Goal: Transaction & Acquisition: Purchase product/service

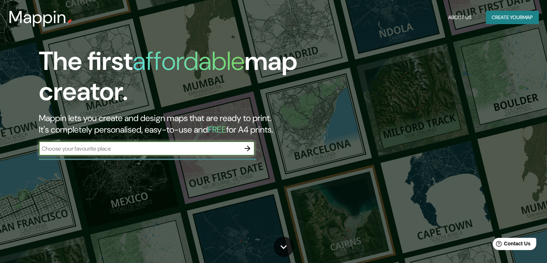
click at [170, 148] on input "text" at bounding box center [139, 148] width 201 height 8
type input "colombia"
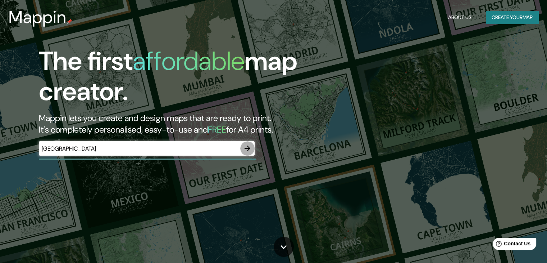
click at [246, 150] on icon "button" at bounding box center [247, 148] width 9 height 9
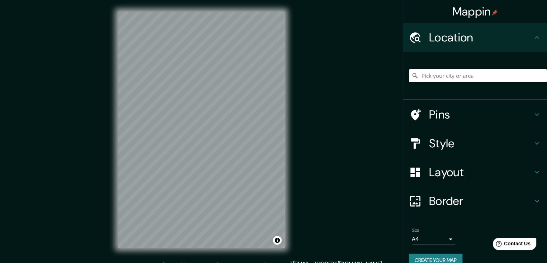
click at [433, 76] on input "Pick your city or area" at bounding box center [478, 75] width 138 height 13
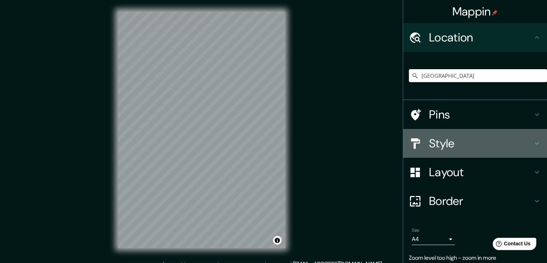
click at [524, 147] on h4 "Style" at bounding box center [481, 143] width 104 height 14
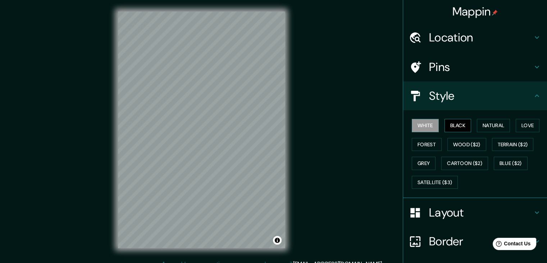
click at [453, 123] on button "Black" at bounding box center [457, 125] width 27 height 13
click at [482, 124] on button "Natural" at bounding box center [493, 125] width 33 height 13
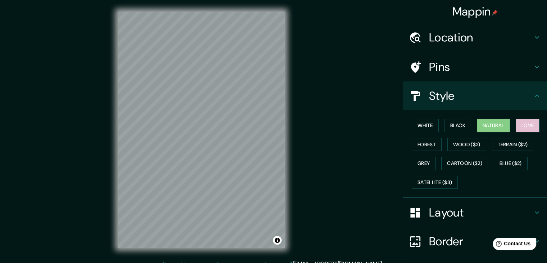
click at [529, 127] on button "Love" at bounding box center [528, 125] width 24 height 13
click at [500, 144] on button "Terrain ($2)" at bounding box center [513, 144] width 42 height 13
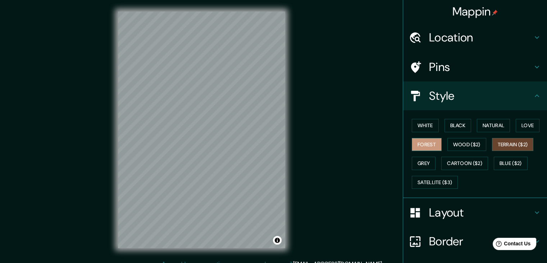
click at [423, 138] on button "Forest" at bounding box center [427, 144] width 30 height 13
click at [460, 141] on button "Wood ($2)" at bounding box center [466, 144] width 39 height 13
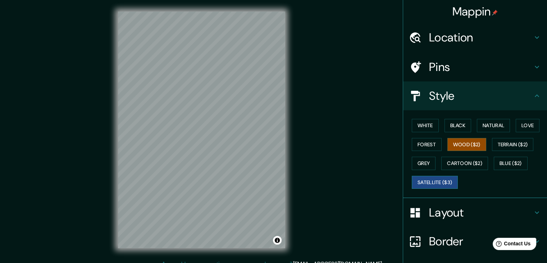
click at [427, 177] on button "Satellite ($3)" at bounding box center [435, 181] width 46 height 13
click at [451, 161] on button "Cartoon ($2)" at bounding box center [464, 162] width 47 height 13
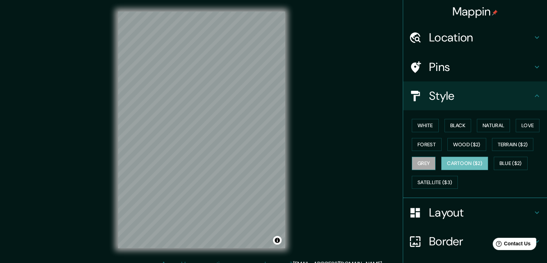
click at [426, 162] on button "Grey" at bounding box center [424, 162] width 24 height 13
click at [426, 126] on button "White" at bounding box center [425, 125] width 27 height 13
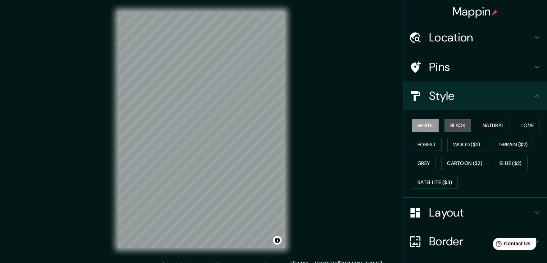
click at [452, 127] on button "Black" at bounding box center [457, 125] width 27 height 13
click at [428, 122] on button "White" at bounding box center [425, 125] width 27 height 13
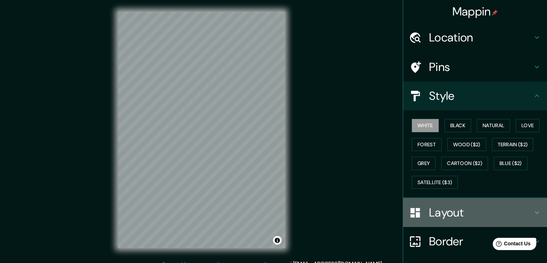
click at [457, 210] on h4 "Layout" at bounding box center [481, 212] width 104 height 14
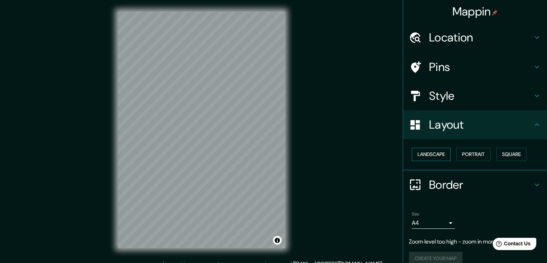
click at [428, 154] on button "Landscape" at bounding box center [431, 153] width 39 height 13
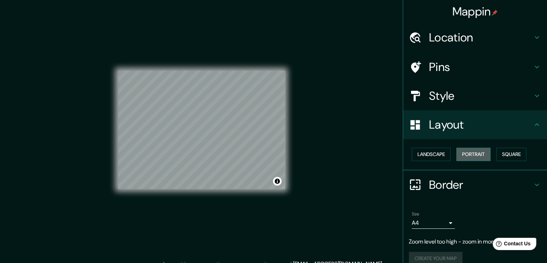
click at [464, 154] on button "Portrait" at bounding box center [473, 153] width 34 height 13
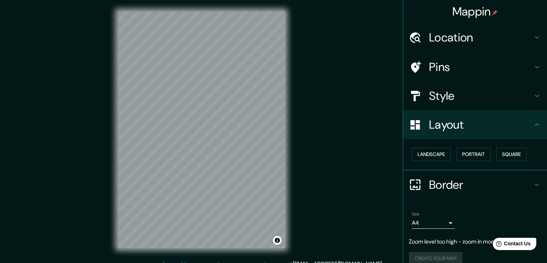
click at [488, 45] on div "Location" at bounding box center [475, 37] width 144 height 29
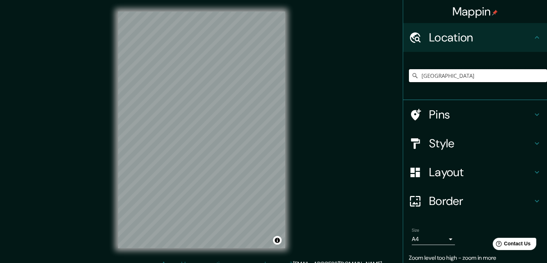
drag, startPoint x: 453, startPoint y: 79, endPoint x: 405, endPoint y: 89, distance: 49.3
click at [409, 87] on div "[GEOGRAPHIC_DATA]" at bounding box center [478, 76] width 138 height 36
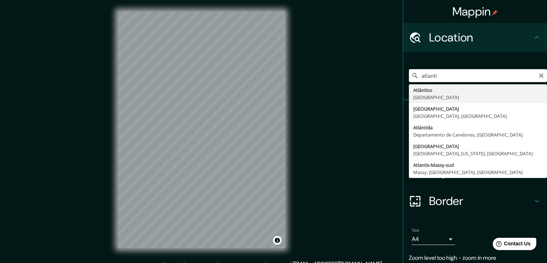
type input "[GEOGRAPHIC_DATA], [GEOGRAPHIC_DATA]"
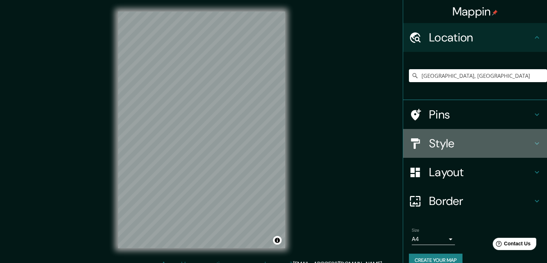
click at [498, 145] on h4 "Style" at bounding box center [481, 143] width 104 height 14
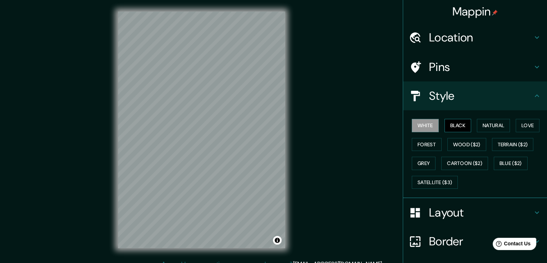
click at [450, 123] on button "Black" at bounding box center [457, 125] width 27 height 13
click at [494, 119] on button "Natural" at bounding box center [493, 125] width 33 height 13
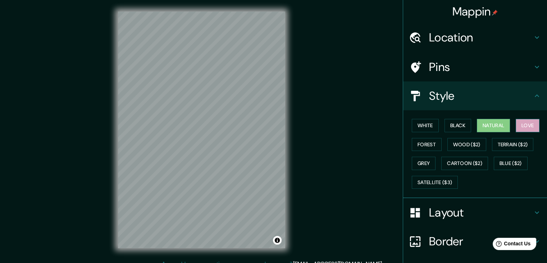
click at [516, 124] on button "Love" at bounding box center [528, 125] width 24 height 13
click at [418, 146] on button "Forest" at bounding box center [427, 144] width 30 height 13
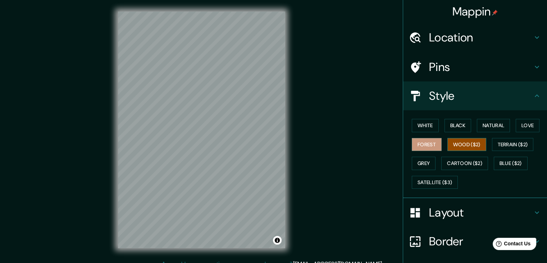
click at [452, 142] on button "Wood ($2)" at bounding box center [466, 144] width 39 height 13
click at [496, 144] on button "Terrain ($2)" at bounding box center [513, 144] width 42 height 13
click at [475, 148] on button "Wood ($2)" at bounding box center [466, 144] width 39 height 13
click at [421, 177] on button "Satellite ($3)" at bounding box center [435, 181] width 46 height 13
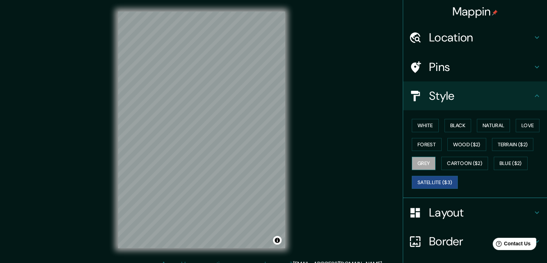
click at [419, 160] on button "Grey" at bounding box center [424, 162] width 24 height 13
click at [466, 159] on button "Cartoon ($2)" at bounding box center [464, 162] width 47 height 13
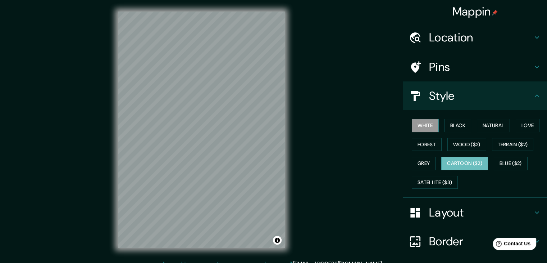
click at [427, 127] on button "White" at bounding box center [425, 125] width 27 height 13
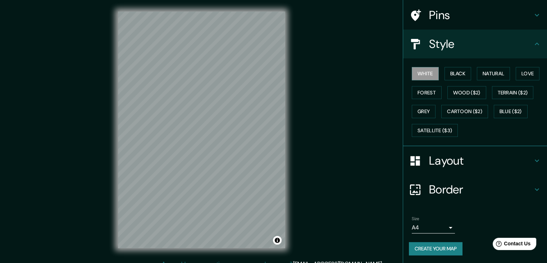
scroll to position [8, 0]
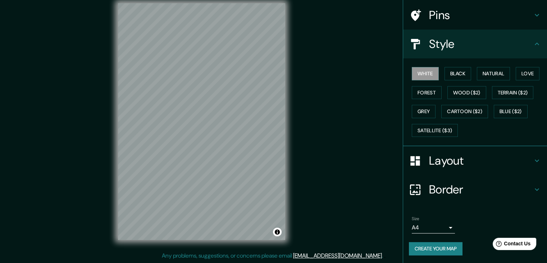
click at [441, 246] on button "Create your map" at bounding box center [436, 248] width 54 height 13
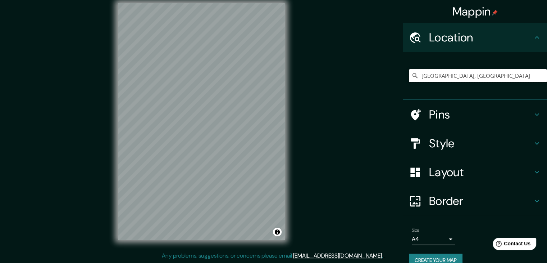
click at [466, 74] on input "[GEOGRAPHIC_DATA], [GEOGRAPHIC_DATA]" at bounding box center [478, 75] width 138 height 13
click at [479, 78] on input "[GEOGRAPHIC_DATA], [GEOGRAPHIC_DATA]" at bounding box center [478, 75] width 138 height 13
drag, startPoint x: 474, startPoint y: 79, endPoint x: 439, endPoint y: 77, distance: 34.6
click at [439, 77] on input "[GEOGRAPHIC_DATA], [GEOGRAPHIC_DATA]" at bounding box center [478, 75] width 138 height 13
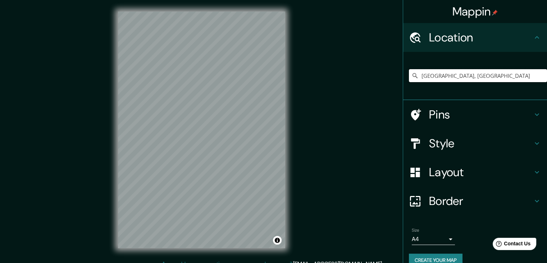
drag, startPoint x: 473, startPoint y: 76, endPoint x: 386, endPoint y: 92, distance: 89.1
click at [386, 92] on div "Mappin Location [GEOGRAPHIC_DATA], [GEOGRAPHIC_DATA] Pins Style Layout Border C…" at bounding box center [273, 135] width 547 height 271
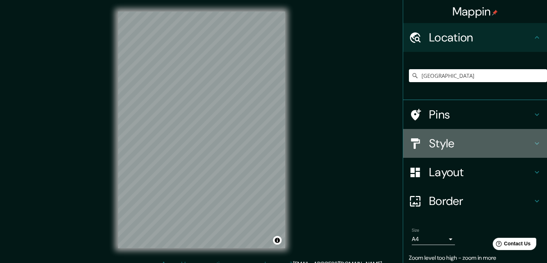
click at [521, 136] on div "Style" at bounding box center [475, 143] width 144 height 29
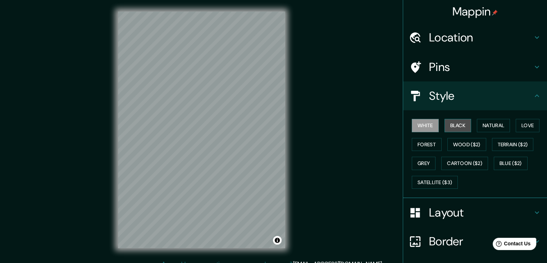
click at [456, 121] on button "Black" at bounding box center [457, 125] width 27 height 13
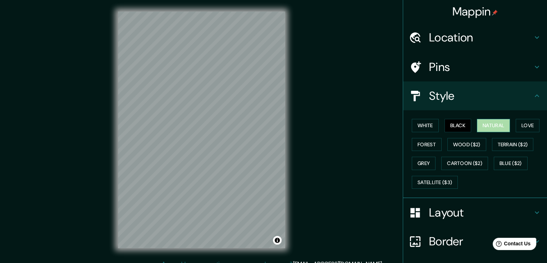
click at [489, 126] on button "Natural" at bounding box center [493, 125] width 33 height 13
click at [529, 123] on button "Love" at bounding box center [528, 125] width 24 height 13
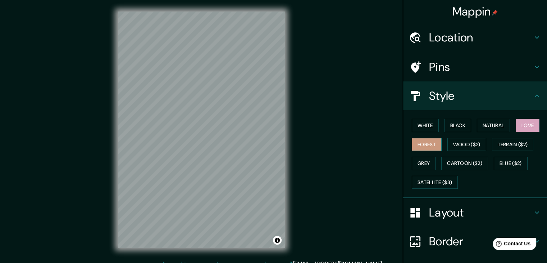
click at [424, 146] on button "Forest" at bounding box center [427, 144] width 30 height 13
click at [455, 146] on button "Wood ($2)" at bounding box center [466, 144] width 39 height 13
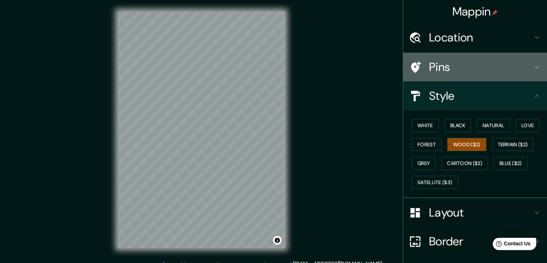
click at [529, 60] on div "Pins" at bounding box center [475, 67] width 144 height 29
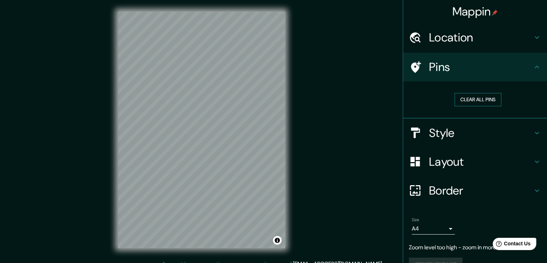
click at [478, 100] on button "Clear all pins" at bounding box center [478, 99] width 47 height 13
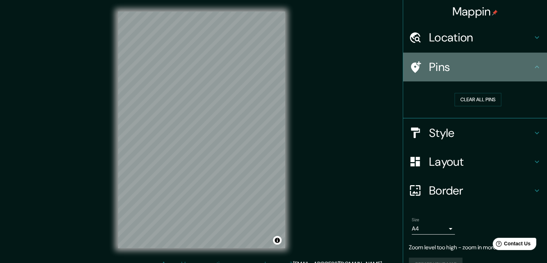
click at [523, 65] on h4 "Pins" at bounding box center [481, 67] width 104 height 14
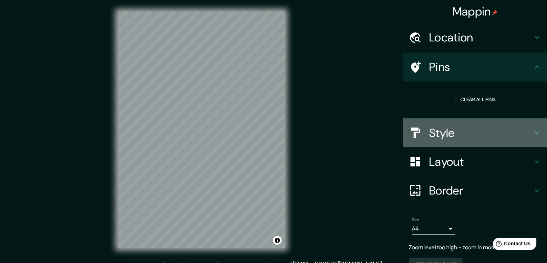
click at [515, 131] on h4 "Style" at bounding box center [481, 133] width 104 height 14
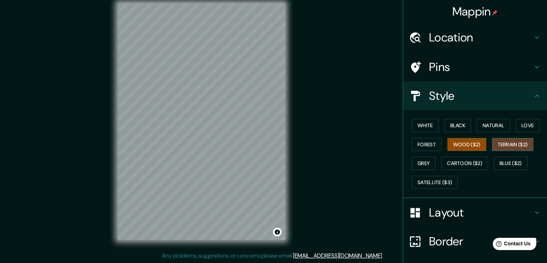
click at [493, 147] on button "Terrain ($2)" at bounding box center [513, 144] width 42 height 13
click at [422, 161] on button "Grey" at bounding box center [424, 162] width 24 height 13
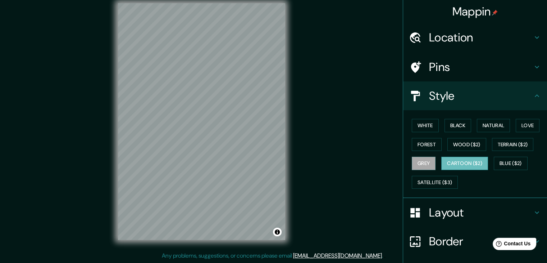
click at [461, 165] on button "Cartoon ($2)" at bounding box center [464, 162] width 47 height 13
click at [511, 156] on button "Blue ($2)" at bounding box center [511, 162] width 34 height 13
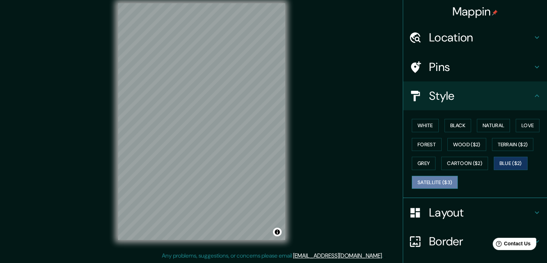
click at [441, 180] on button "Satellite ($3)" at bounding box center [435, 181] width 46 height 13
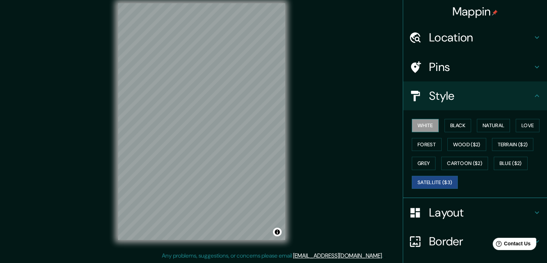
click at [425, 124] on button "White" at bounding box center [425, 125] width 27 height 13
click at [459, 126] on button "Black" at bounding box center [457, 125] width 27 height 13
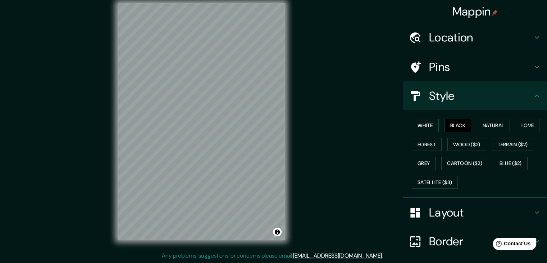
click at [505, 39] on h4 "Location" at bounding box center [481, 37] width 104 height 14
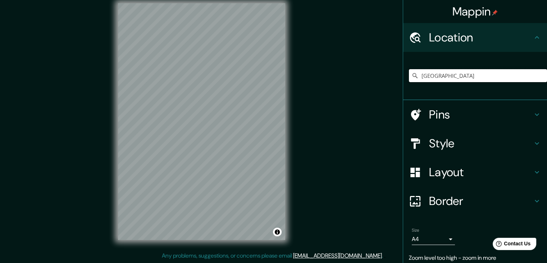
drag, startPoint x: 468, startPoint y: 72, endPoint x: 400, endPoint y: 76, distance: 68.4
click at [403, 76] on div "[GEOGRAPHIC_DATA]" at bounding box center [475, 76] width 144 height 48
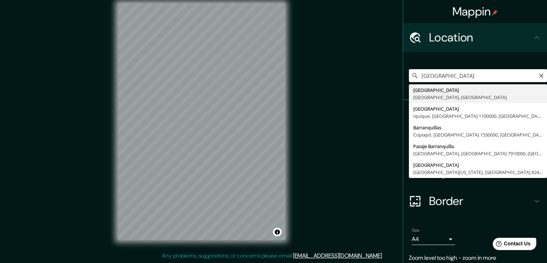
type input "[GEOGRAPHIC_DATA], [GEOGRAPHIC_DATA], [GEOGRAPHIC_DATA]"
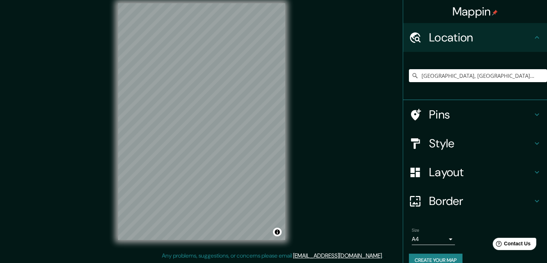
click at [485, 114] on h4 "Pins" at bounding box center [481, 114] width 104 height 14
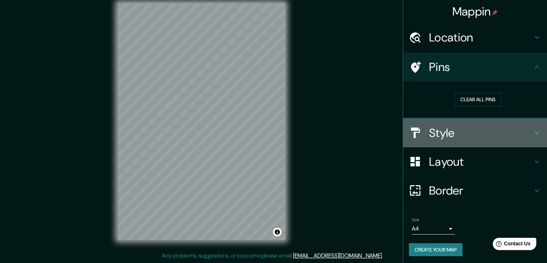
click at [482, 130] on h4 "Style" at bounding box center [481, 133] width 104 height 14
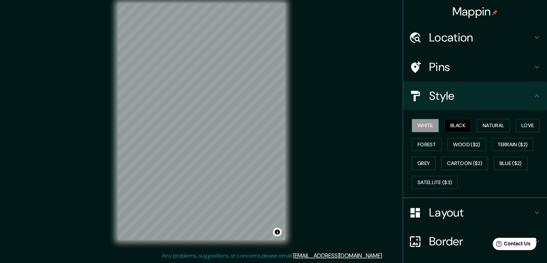
click at [428, 126] on button "White" at bounding box center [425, 125] width 27 height 13
click at [505, 38] on h4 "Location" at bounding box center [481, 37] width 104 height 14
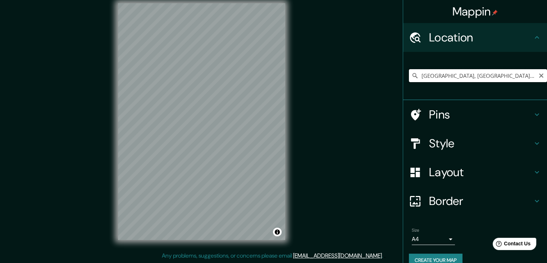
click at [502, 77] on input "[GEOGRAPHIC_DATA], [GEOGRAPHIC_DATA], [GEOGRAPHIC_DATA]" at bounding box center [478, 75] width 138 height 13
click at [504, 78] on input "[GEOGRAPHIC_DATA], [GEOGRAPHIC_DATA], [GEOGRAPHIC_DATA]" at bounding box center [478, 75] width 138 height 13
click at [510, 174] on h4 "Layout" at bounding box center [481, 172] width 104 height 14
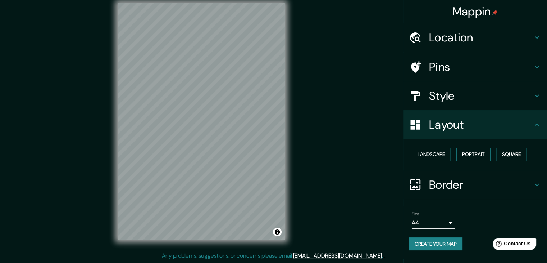
click at [484, 154] on button "Portrait" at bounding box center [473, 153] width 34 height 13
click at [442, 154] on button "Landscape" at bounding box center [431, 153] width 39 height 13
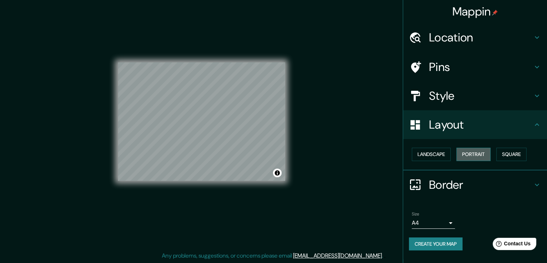
click at [475, 153] on button "Portrait" at bounding box center [473, 153] width 34 height 13
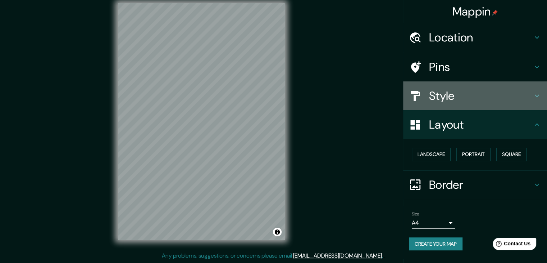
click at [514, 88] on h4 "Style" at bounding box center [481, 95] width 104 height 14
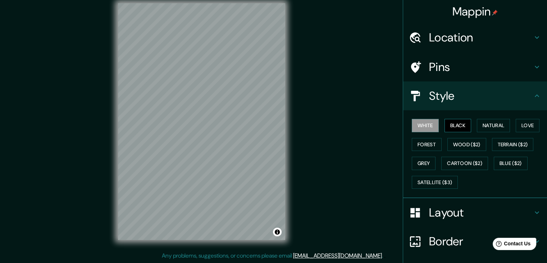
click at [464, 125] on button "Black" at bounding box center [457, 125] width 27 height 13
click at [485, 122] on button "Natural" at bounding box center [493, 125] width 33 height 13
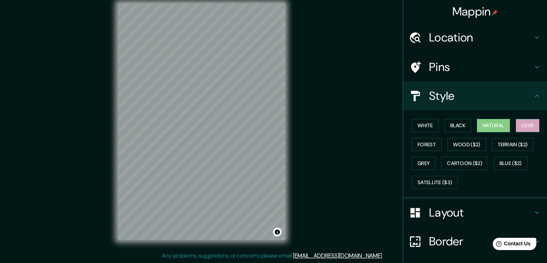
drag, startPoint x: 507, startPoint y: 122, endPoint x: 516, endPoint y: 125, distance: 9.8
click at [507, 122] on div "White Black Natural Love Forest Wood ($2) Terrain ($2) Grey Cartoon ($2) Blue (…" at bounding box center [478, 154] width 138 height 76
click at [532, 127] on button "Love" at bounding box center [528, 125] width 24 height 13
click at [421, 147] on button "Forest" at bounding box center [427, 144] width 30 height 13
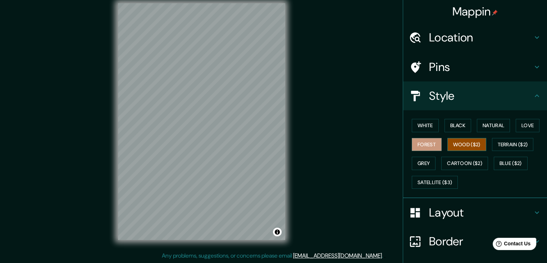
click at [447, 145] on button "Wood ($2)" at bounding box center [466, 144] width 39 height 13
click at [517, 142] on button "Terrain ($2)" at bounding box center [513, 144] width 42 height 13
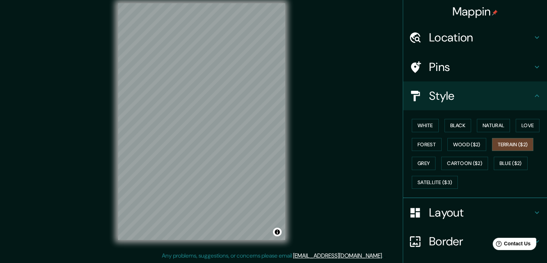
click at [431, 161] on div "White Black Natural Love Forest Wood ($2) Terrain ($2) Grey Cartoon ($2) Blue (…" at bounding box center [478, 154] width 138 height 76
click at [429, 161] on button "Grey" at bounding box center [424, 162] width 24 height 13
click at [452, 158] on button "Cartoon ($2)" at bounding box center [464, 162] width 47 height 13
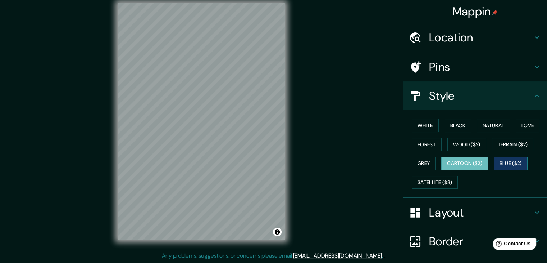
click at [498, 161] on button "Blue ($2)" at bounding box center [511, 162] width 34 height 13
click at [420, 162] on button "Grey" at bounding box center [424, 162] width 24 height 13
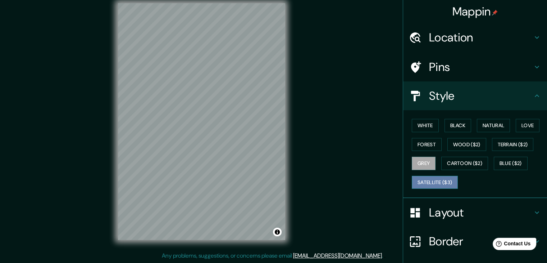
click at [429, 178] on button "Satellite ($3)" at bounding box center [435, 181] width 46 height 13
click at [430, 165] on button "Grey" at bounding box center [424, 162] width 24 height 13
click at [508, 161] on button "Blue ($2)" at bounding box center [511, 162] width 34 height 13
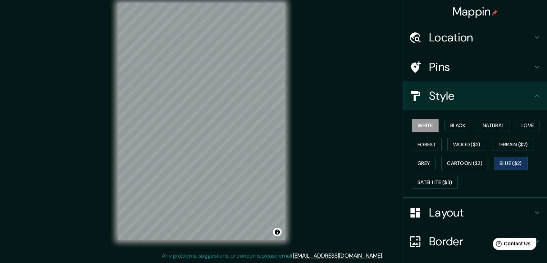
click at [420, 123] on button "White" at bounding box center [425, 125] width 27 height 13
